Goal: Information Seeking & Learning: Learn about a topic

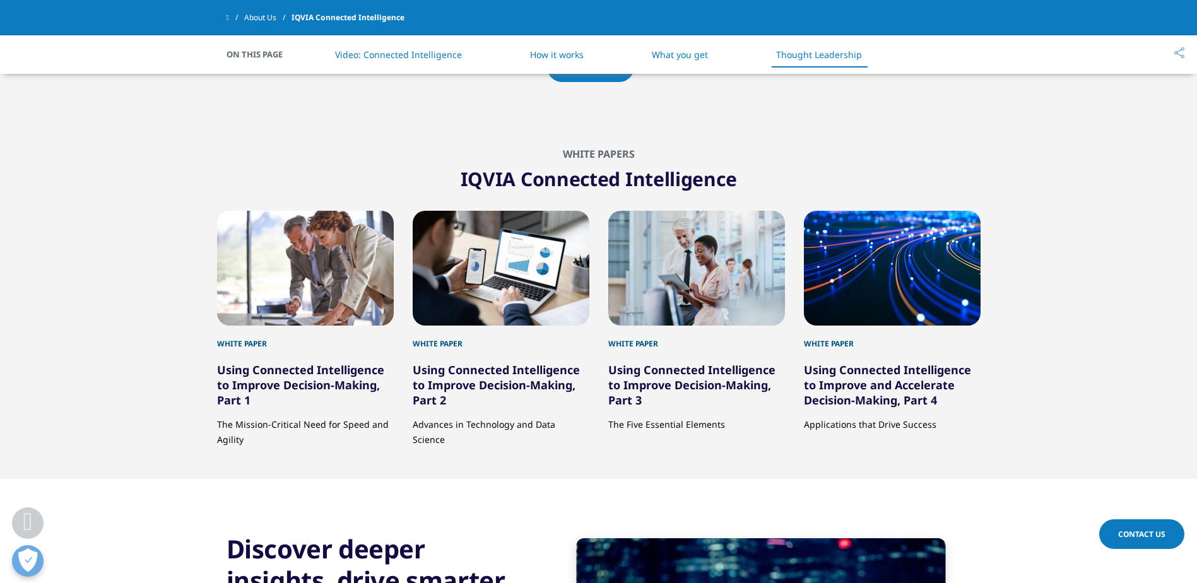
scroll to position [2097, 0]
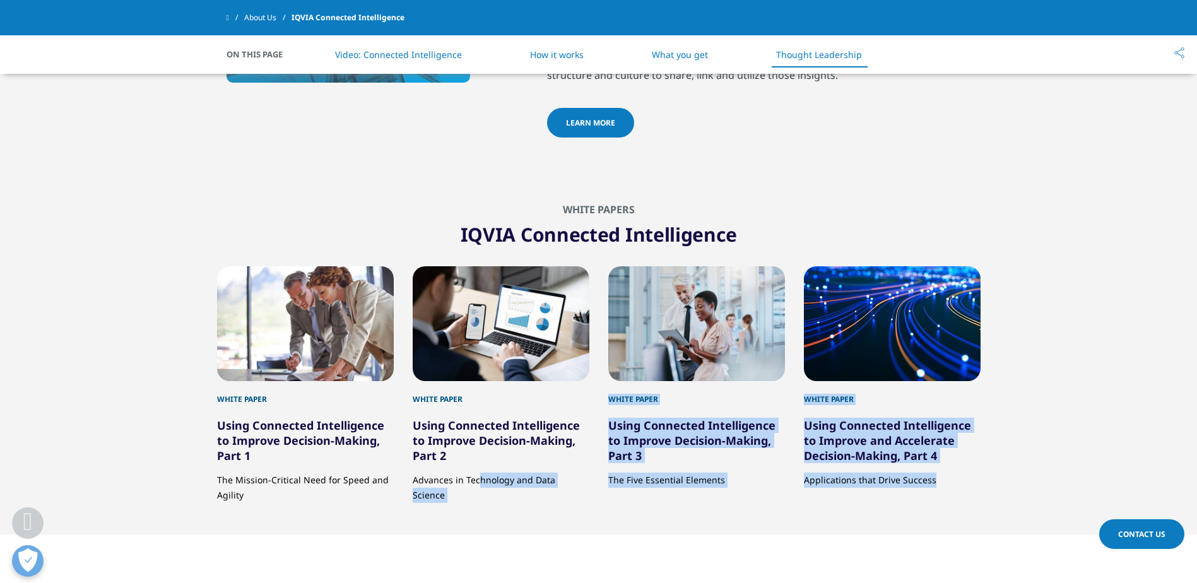
drag, startPoint x: 509, startPoint y: 478, endPoint x: 524, endPoint y: 538, distance: 62.0
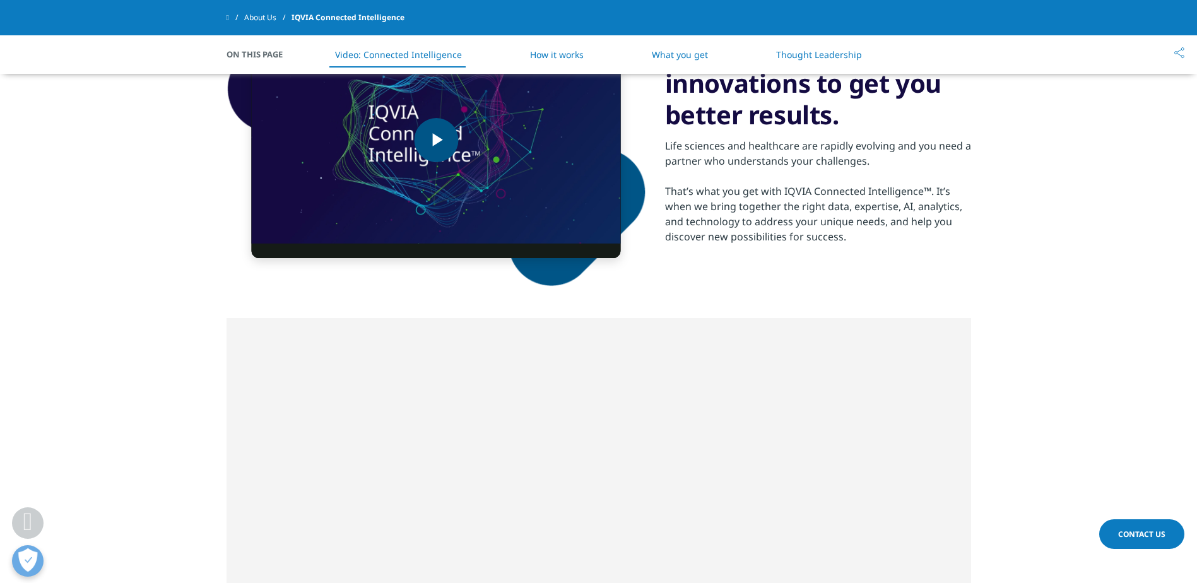
scroll to position [519, 0]
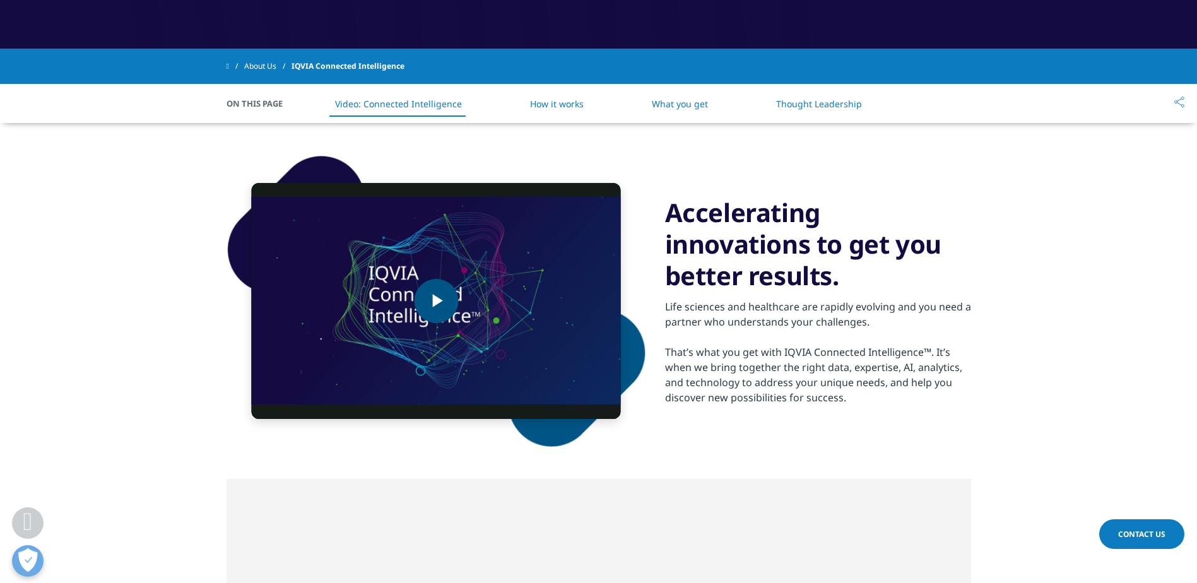
click at [436, 301] on span "Video Player" at bounding box center [436, 301] width 0 height 0
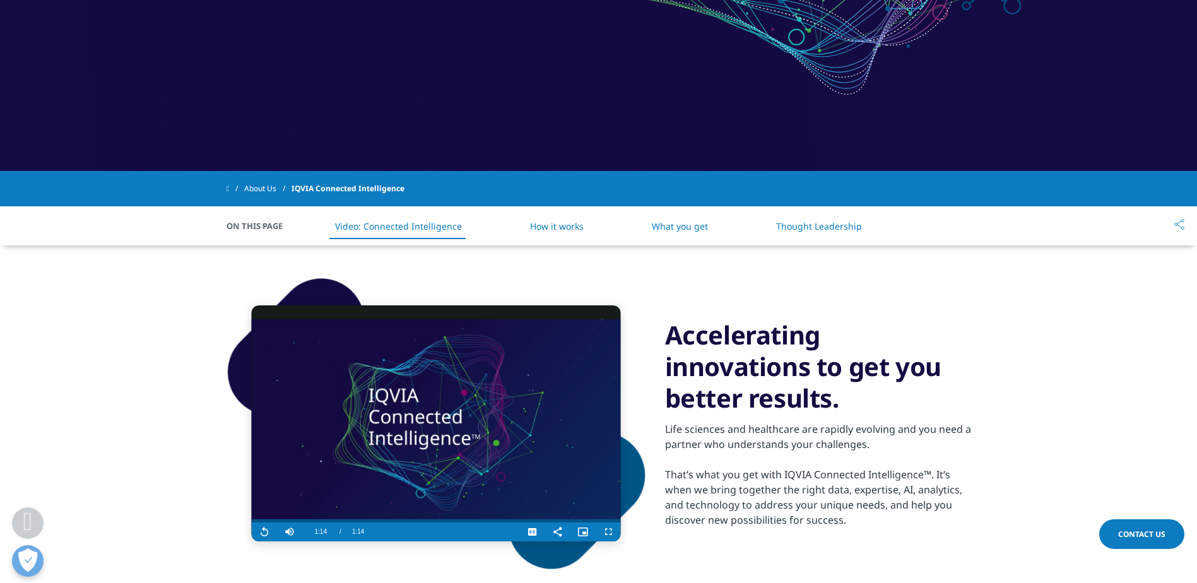
scroll to position [393, 0]
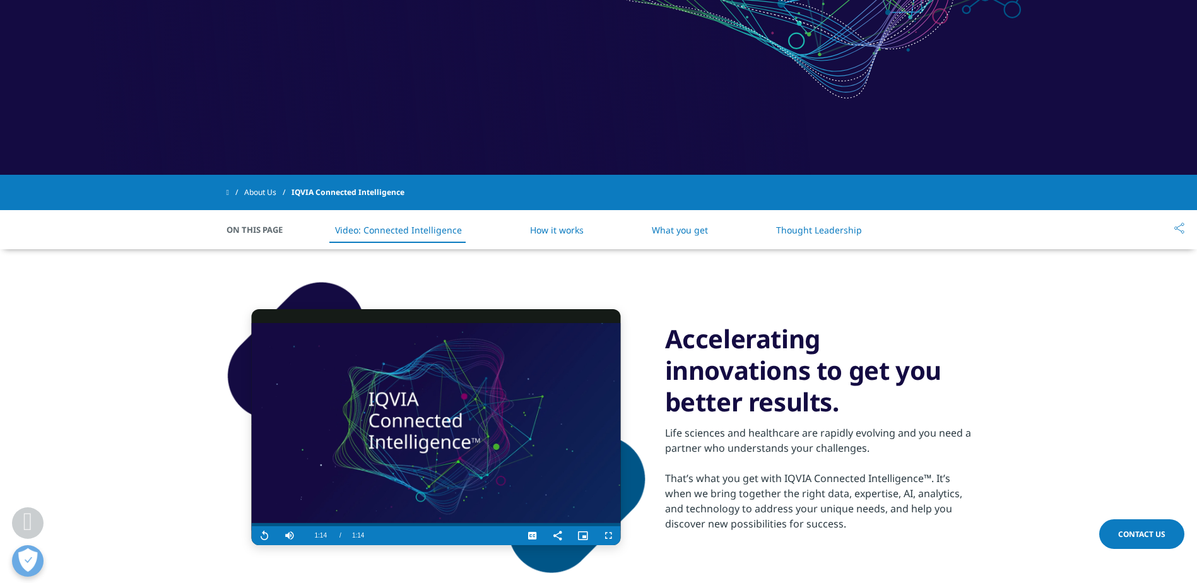
drag, startPoint x: 556, startPoint y: 223, endPoint x: 588, endPoint y: 264, distance: 52.1
click at [556, 223] on li "How it works" at bounding box center [556, 229] width 79 height 37
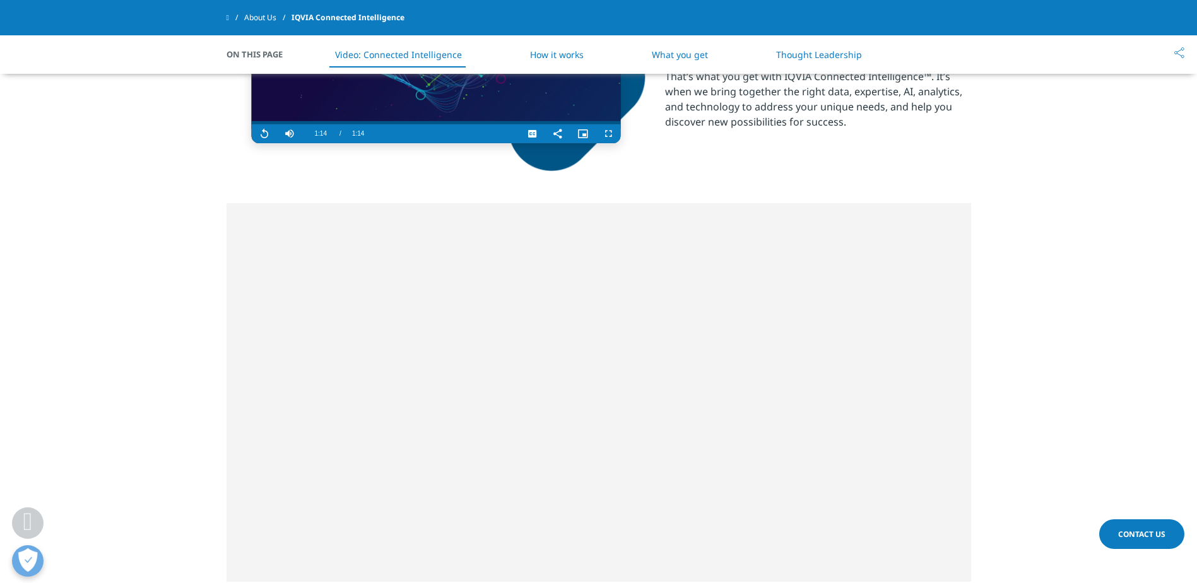
scroll to position [668, 0]
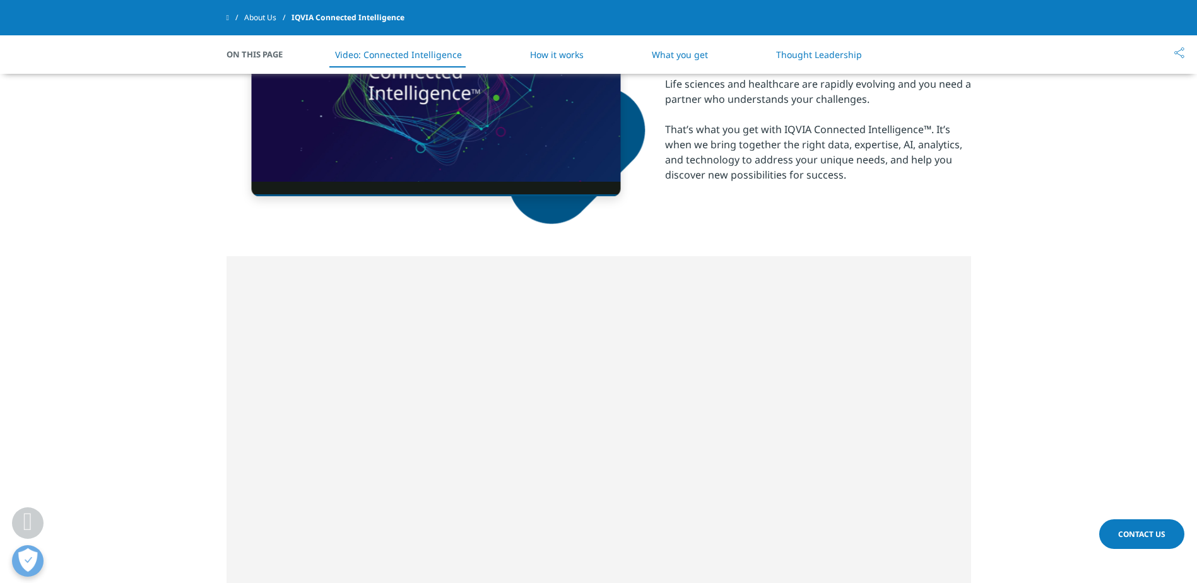
click at [259, 24] on link "About Us" at bounding box center [267, 17] width 47 height 23
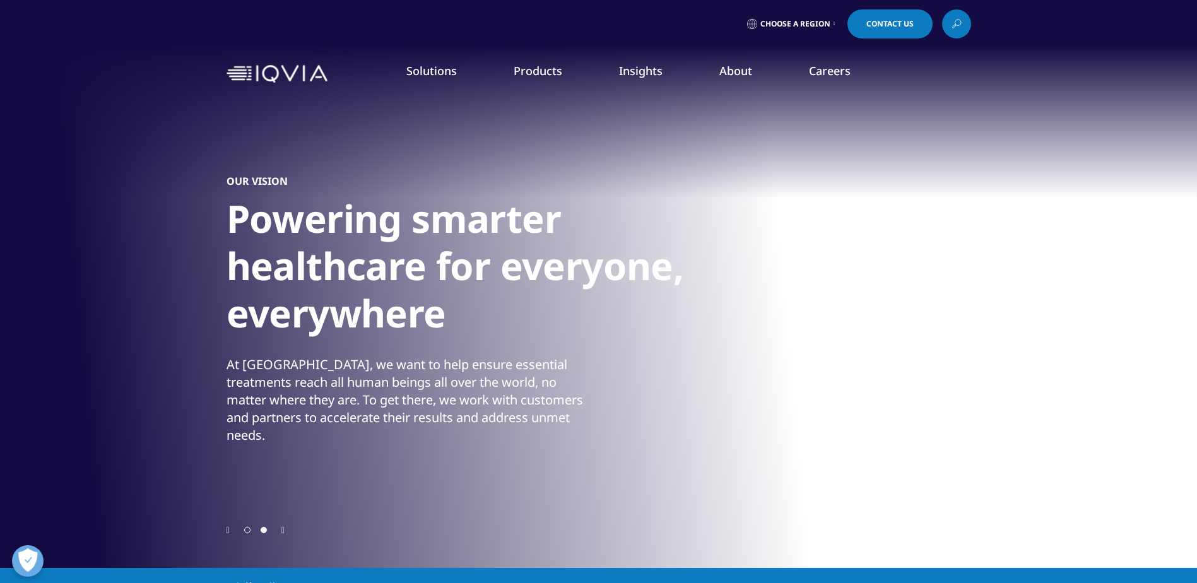
click at [1000, 357] on link "LEARN MORE" at bounding box center [1056, 360] width 195 height 11
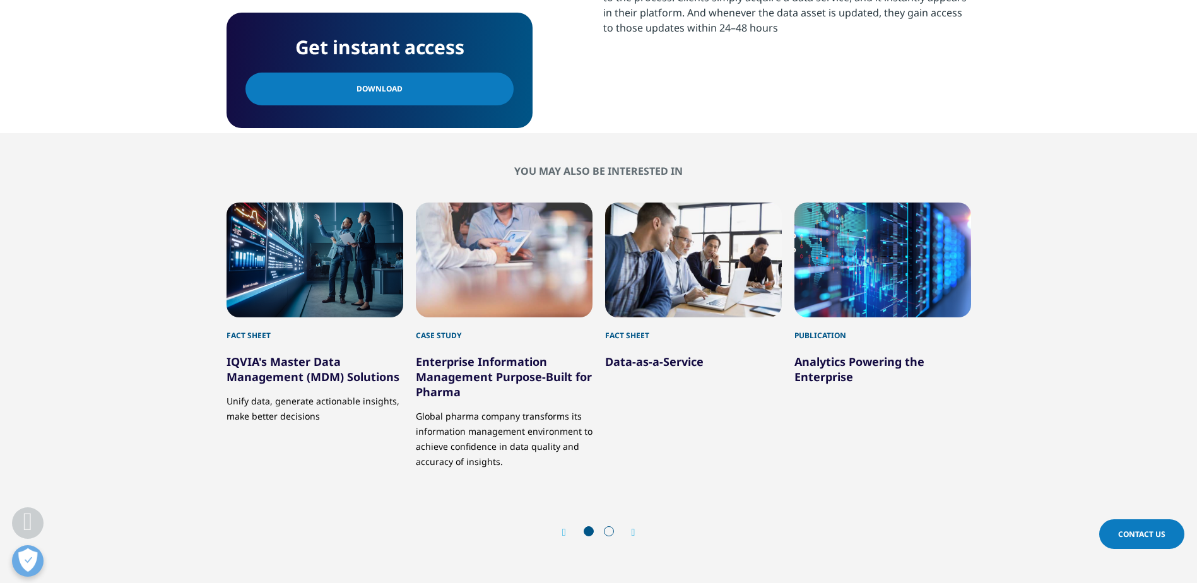
scroll to position [631, 0]
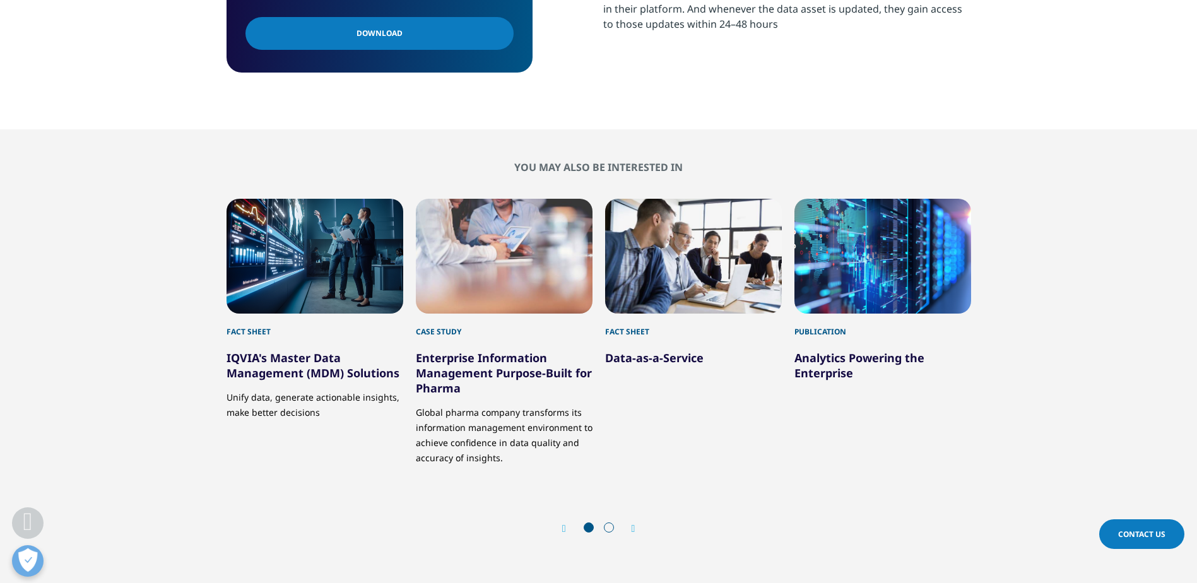
click at [299, 388] on p "Unify data, generate actionable insights, make better decisions" at bounding box center [315, 401] width 177 height 40
click at [296, 370] on link "IQVIA's Master Data Management (MDM) Solutions" at bounding box center [313, 365] width 173 height 30
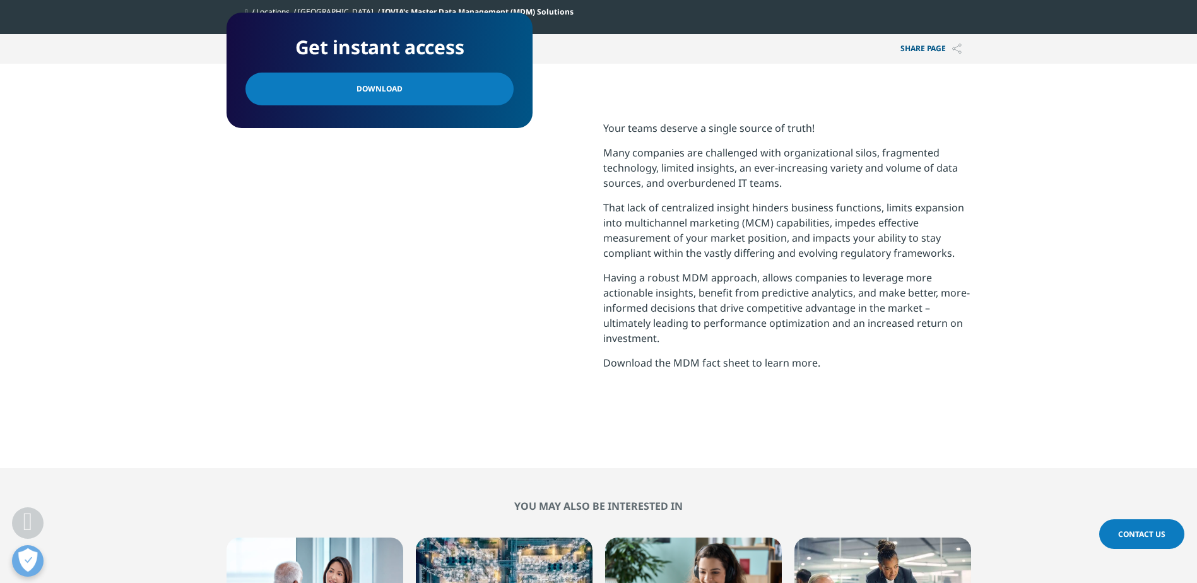
scroll to position [694, 0]
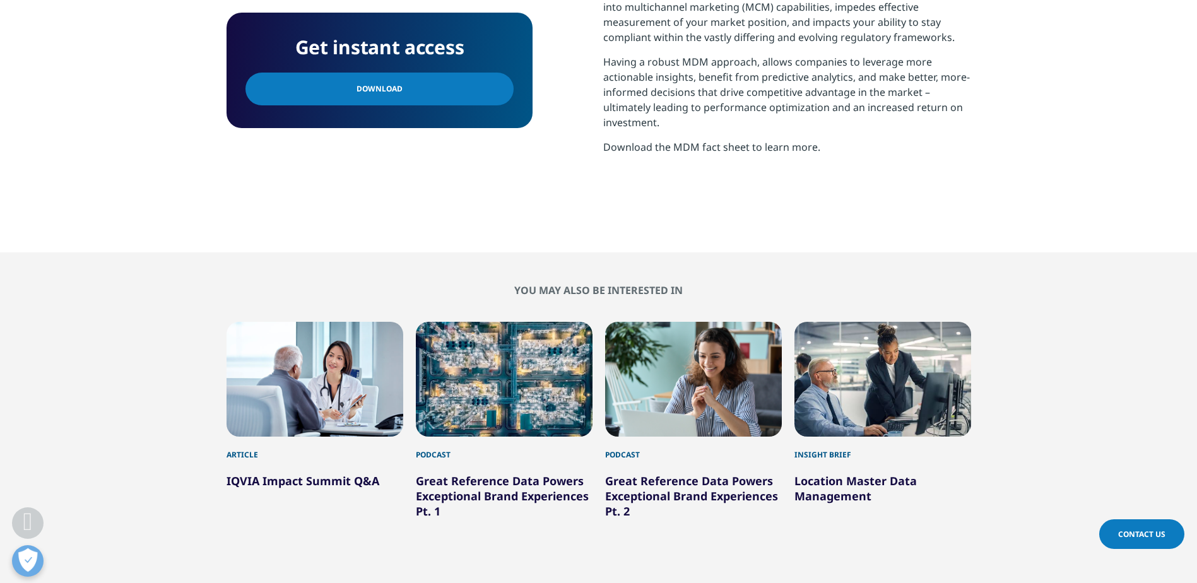
click at [469, 494] on link "Great Reference Data Powers Exceptional Brand Experiences Pt. 1" at bounding box center [502, 495] width 173 height 45
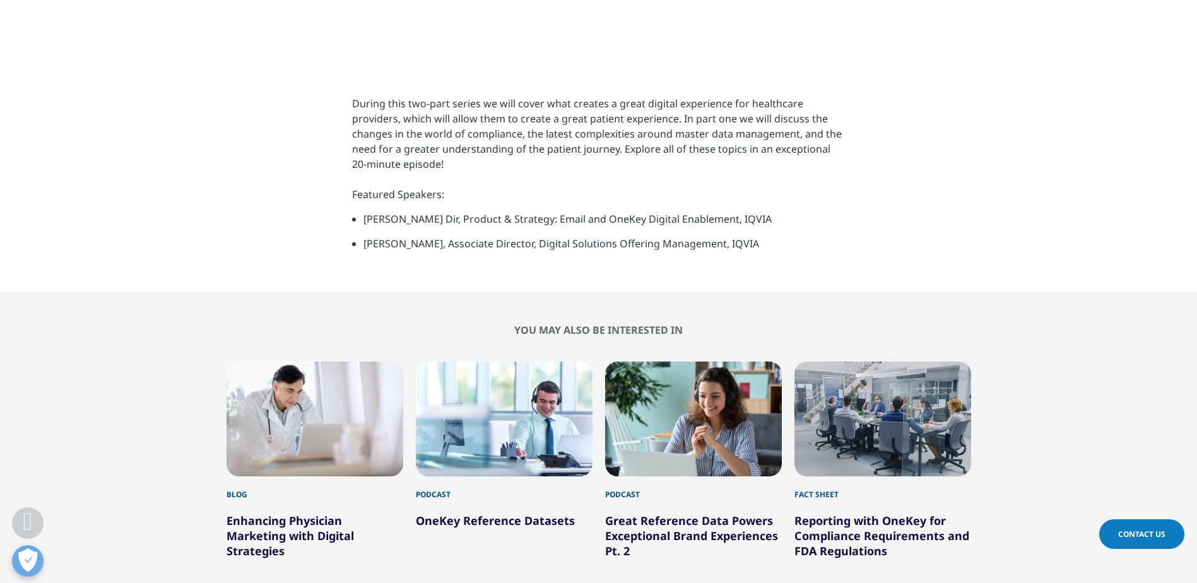
scroll to position [568, 0]
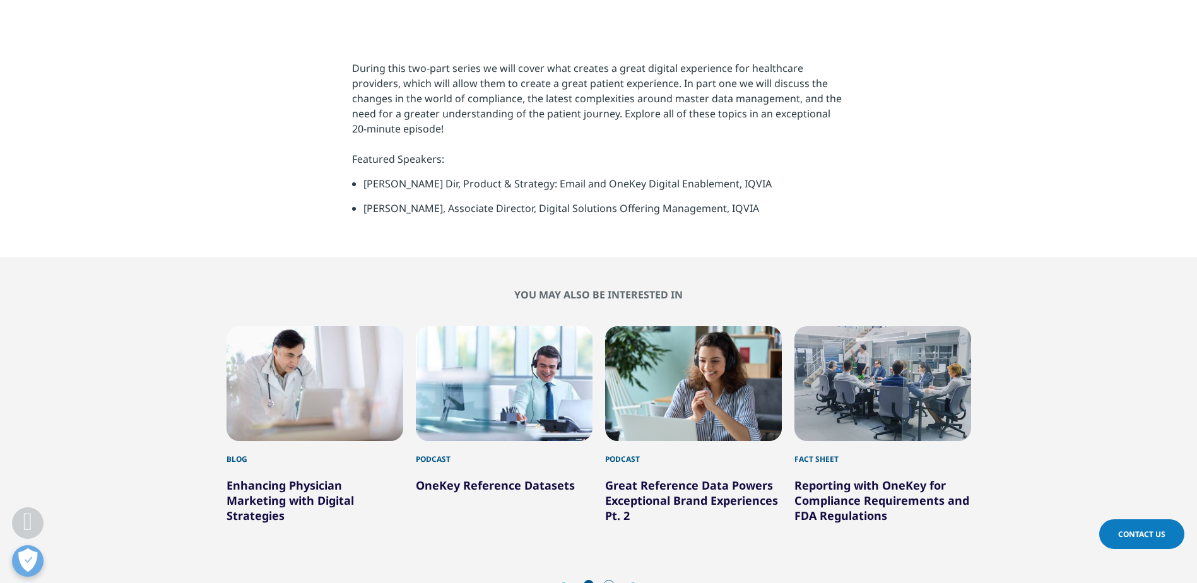
click at [556, 485] on link "OneKey Reference Datasets" at bounding box center [495, 485] width 159 height 15
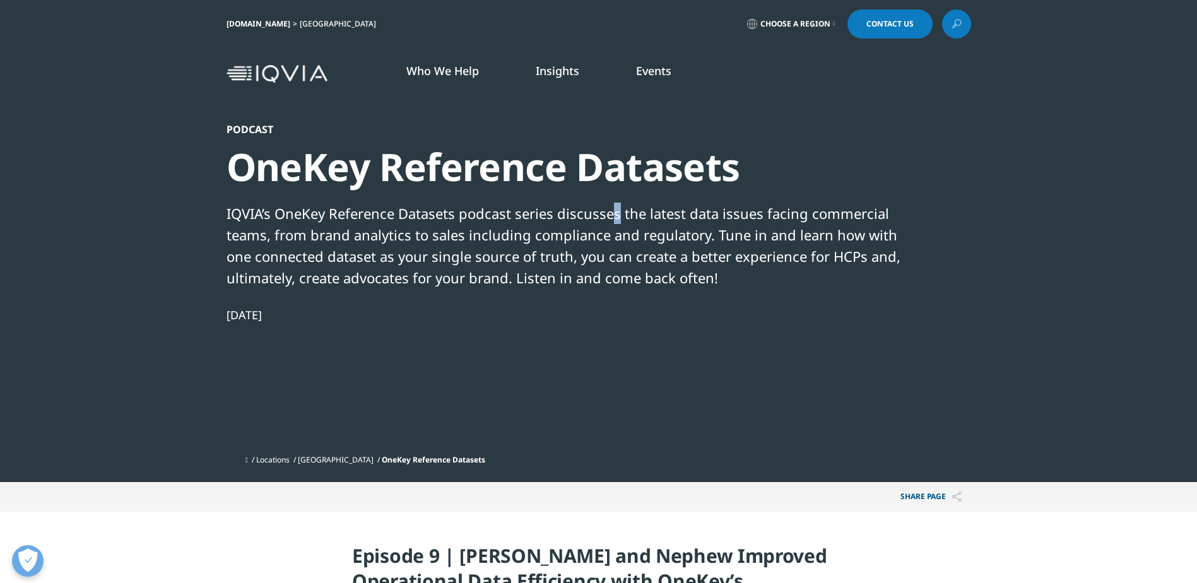
drag, startPoint x: 608, startPoint y: 216, endPoint x: 619, endPoint y: 222, distance: 12.4
click at [619, 222] on div "IQVIA’s OneKey Reference Datasets podcast series discusses the latest data issu…" at bounding box center [565, 246] width 676 height 86
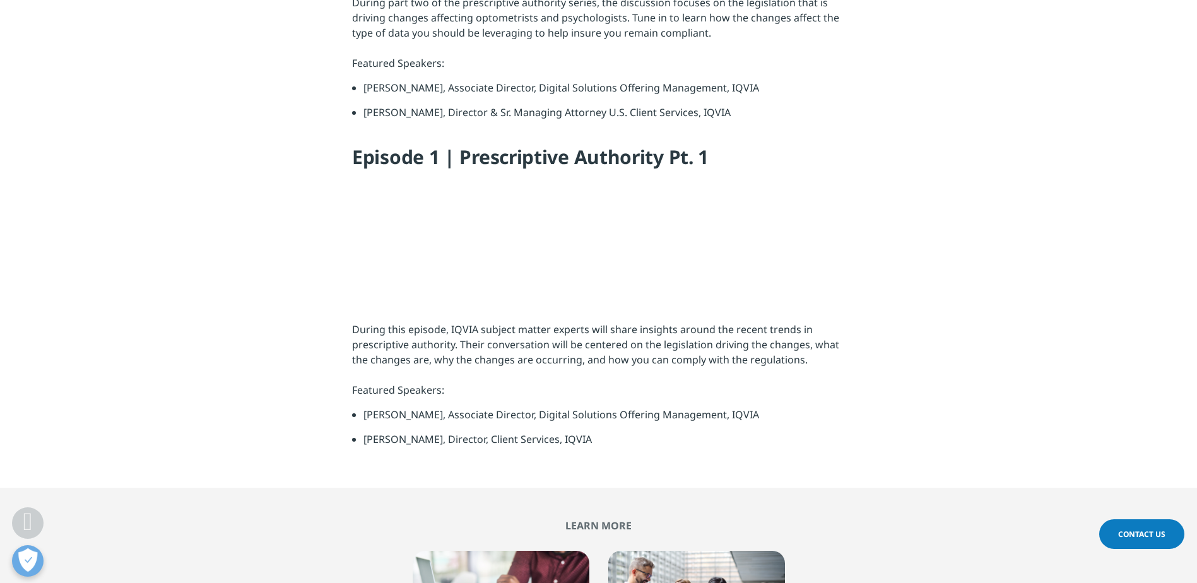
scroll to position [2713, 0]
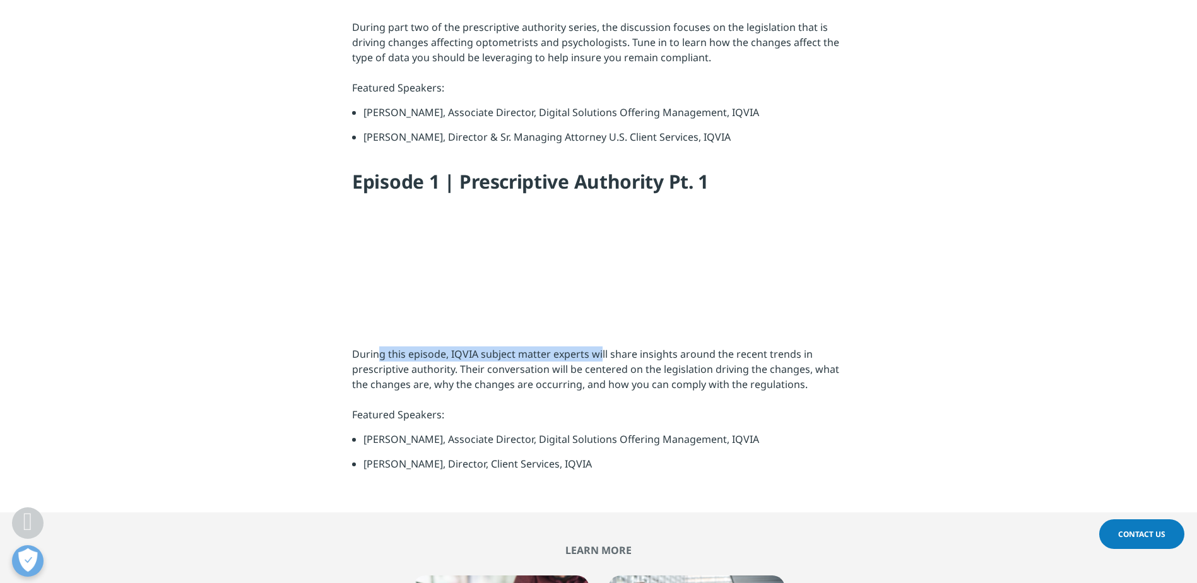
drag, startPoint x: 447, startPoint y: 299, endPoint x: 599, endPoint y: 299, distance: 152.1
click at [599, 346] on p "During this episode, IQVIA subject matter experts will share insights around th…" at bounding box center [598, 388] width 493 height 85
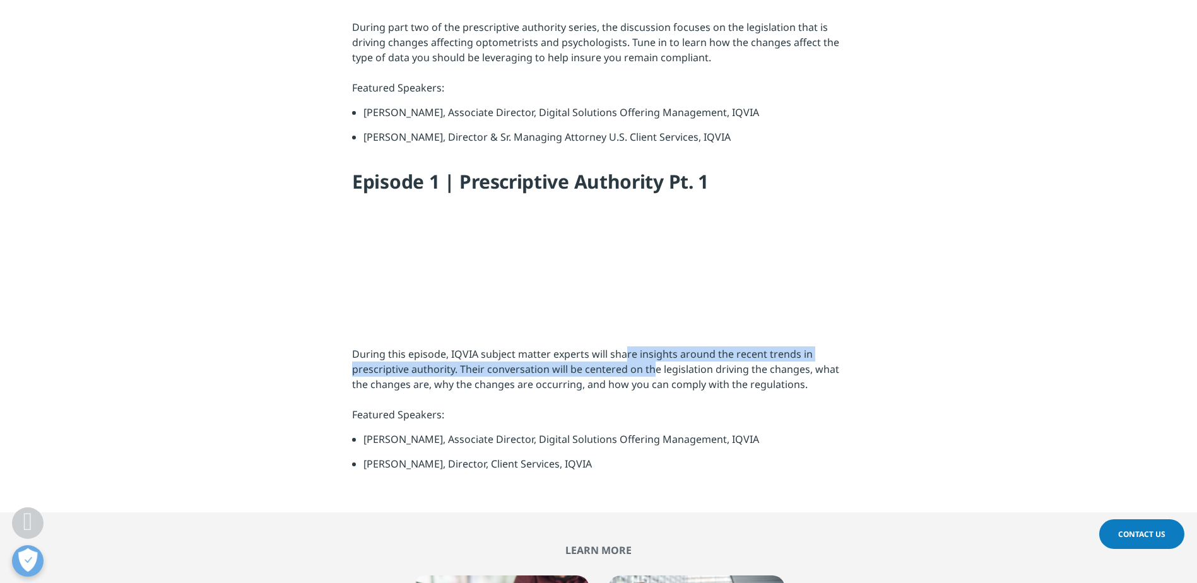
drag, startPoint x: 627, startPoint y: 297, endPoint x: 652, endPoint y: 310, distance: 28.8
click at [652, 346] on p "During this episode, IQVIA subject matter experts will share insights around th…" at bounding box center [598, 388] width 493 height 85
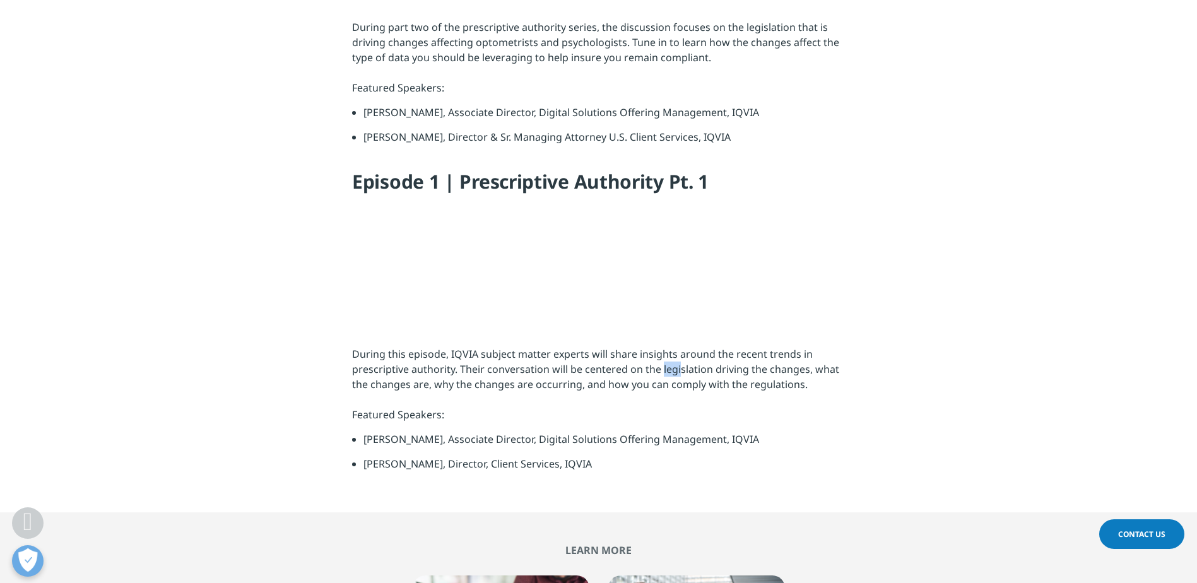
drag, startPoint x: 652, startPoint y: 310, endPoint x: 680, endPoint y: 310, distance: 27.8
click at [680, 346] on p "During this episode, IQVIA subject matter experts will share insights around th…" at bounding box center [598, 388] width 493 height 85
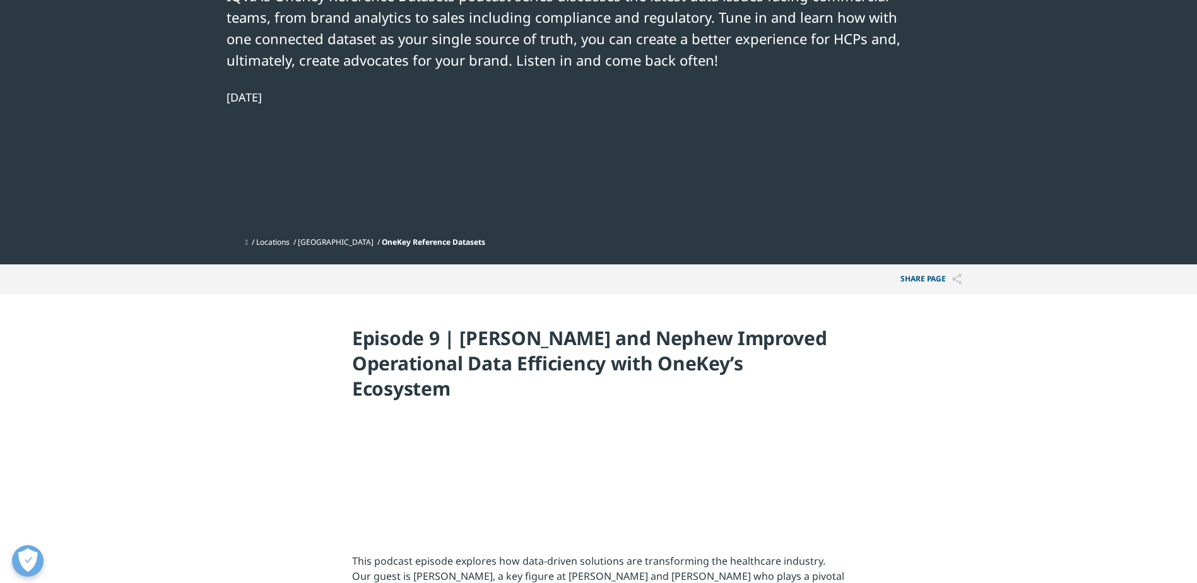
scroll to position [189, 0]
